Goal: Browse casually: Explore the website without a specific task or goal

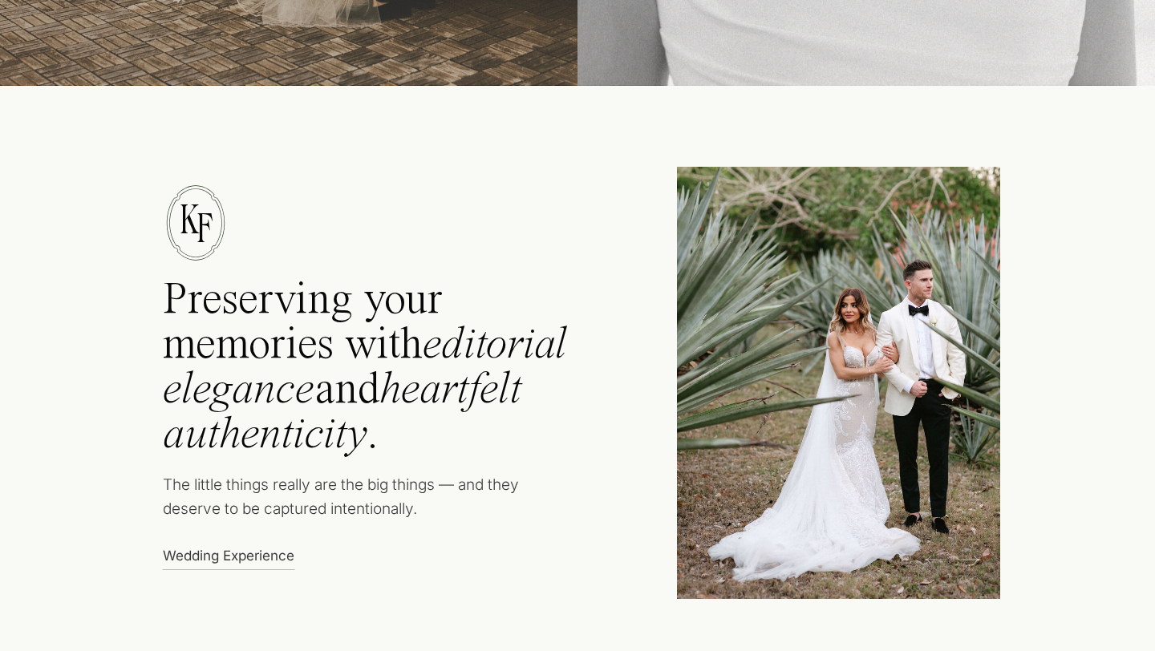
scroll to position [550, 0]
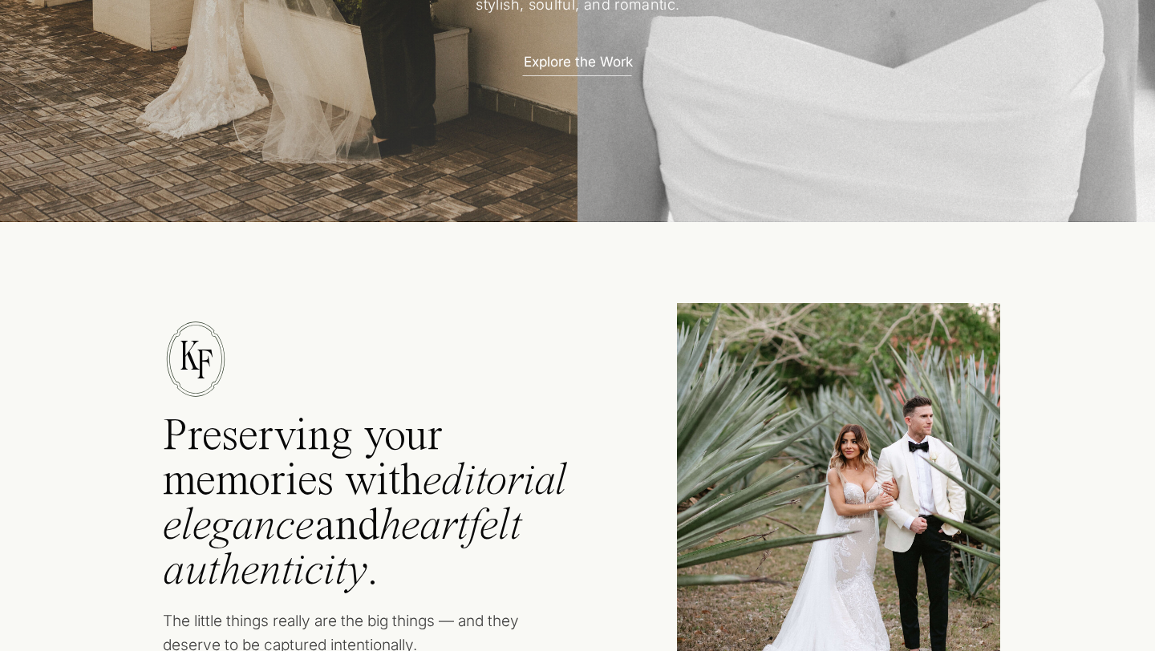
click at [566, 69] on p "Explore the Work" at bounding box center [578, 60] width 140 height 17
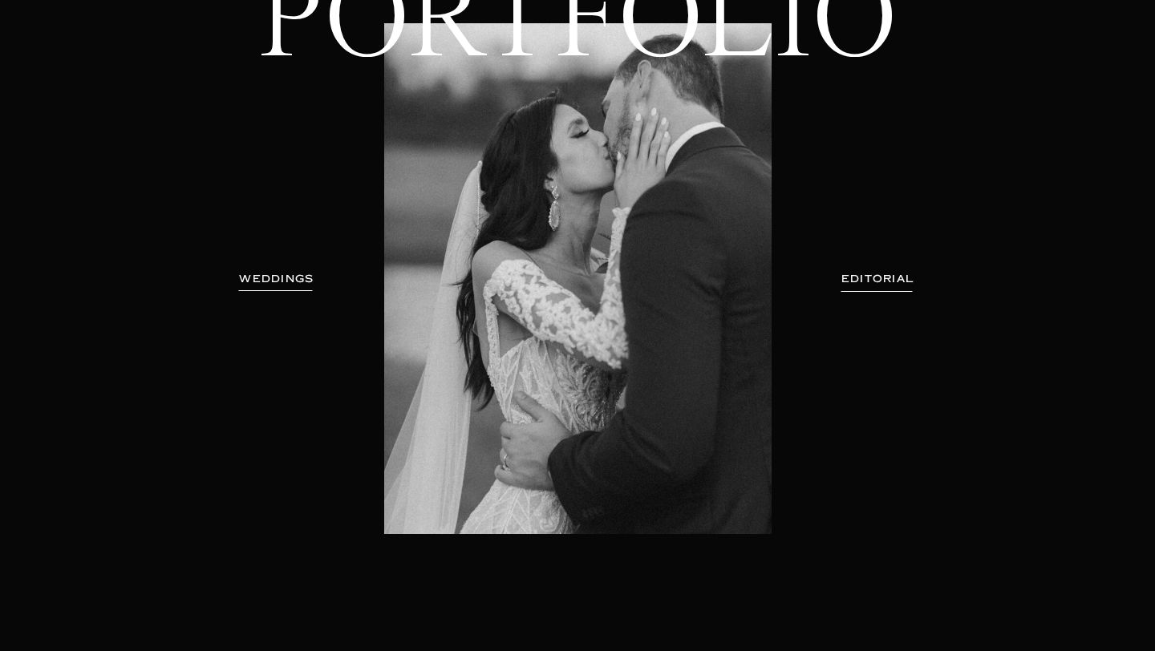
scroll to position [180, 0]
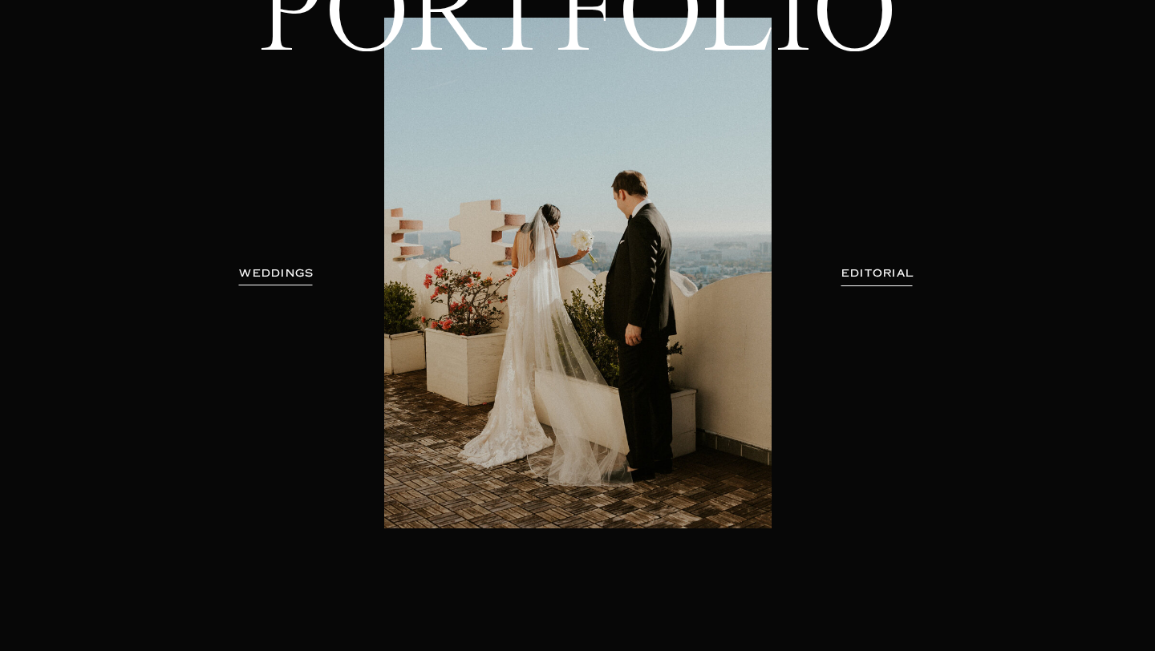
click at [300, 280] on h3 "WEDDINGS" at bounding box center [276, 274] width 101 height 16
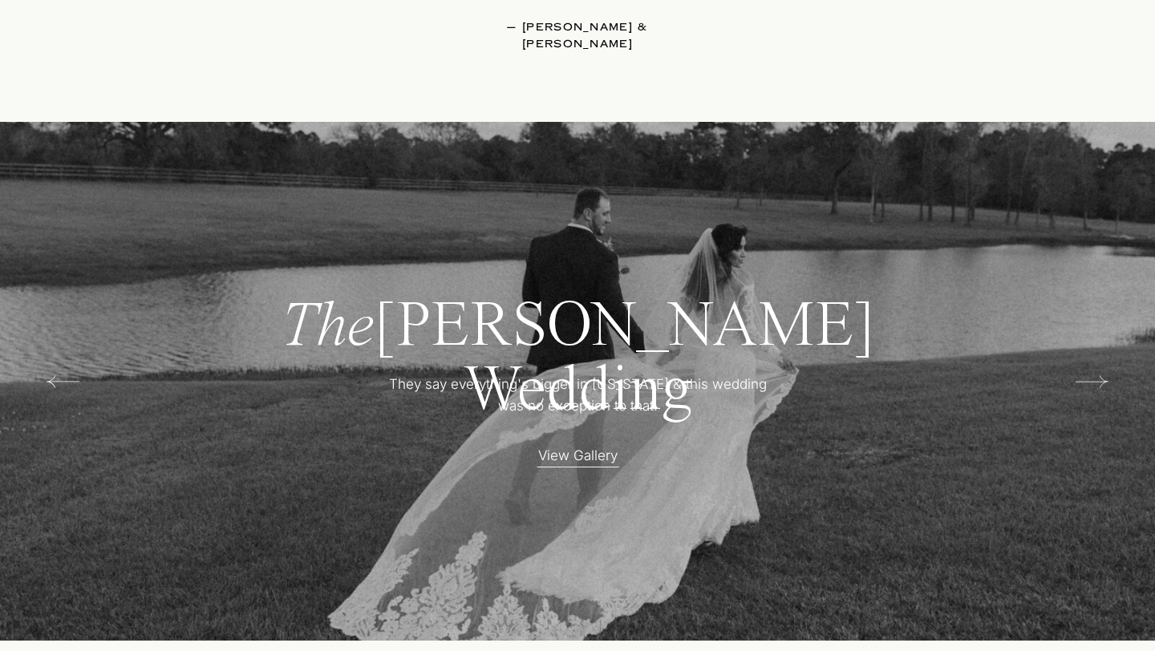
scroll to position [3085, 0]
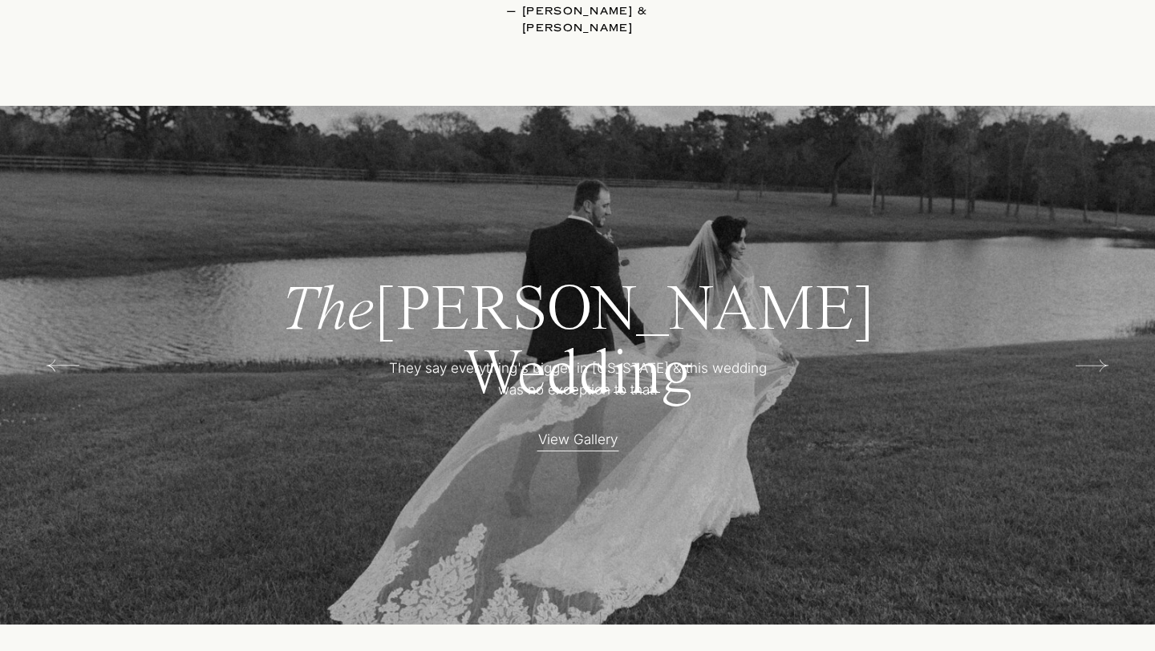
click at [582, 443] on p "View Gallery" at bounding box center [578, 437] width 140 height 17
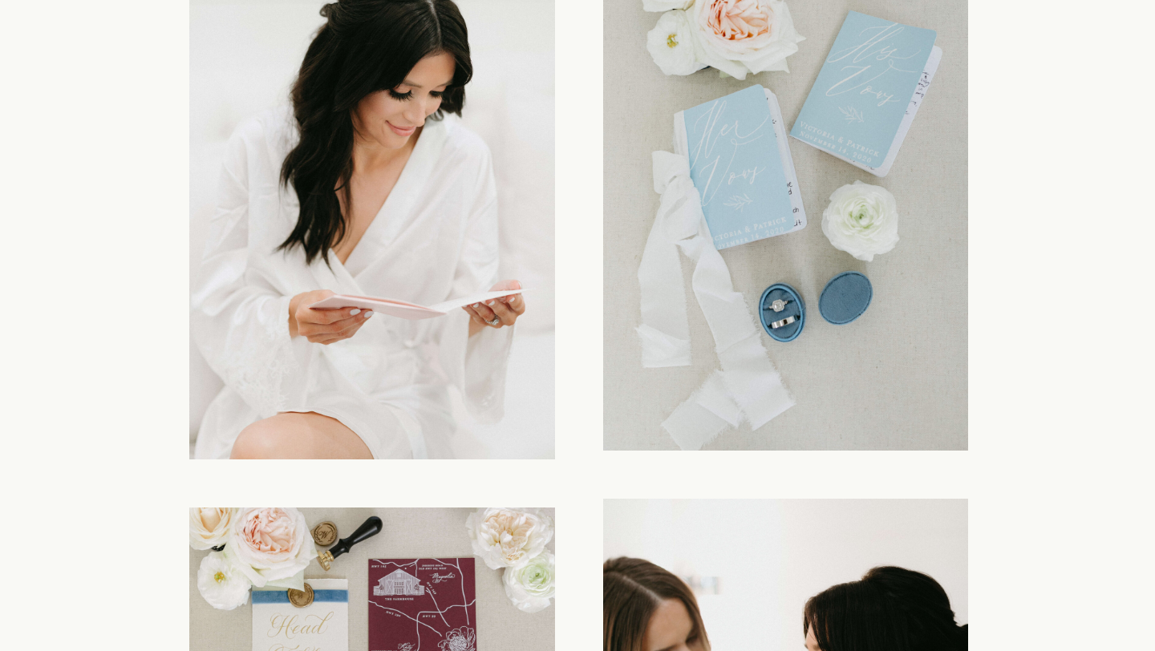
scroll to position [2725, 0]
